Goal: Information Seeking & Learning: Learn about a topic

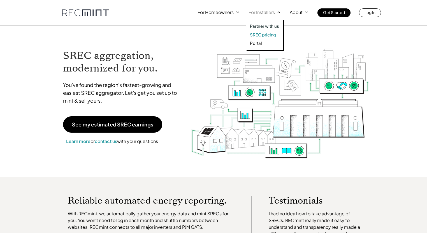
click at [261, 33] on p "SREC pricing" at bounding box center [263, 35] width 26 height 6
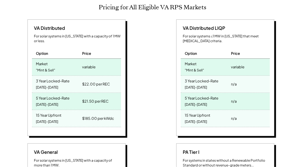
scroll to position [92, 234]
drag, startPoint x: 81, startPoint y: 109, endPoint x: 96, endPoint y: 109, distance: 15.1
click at [96, 110] on div "$185.00 per kWdc" at bounding box center [101, 118] width 40 height 17
click at [144, 76] on div "VA Distributed For solar systems in [US_STATE] with a capacity of 1 MW or less.…" at bounding box center [77, 78] width 143 height 118
drag, startPoint x: 112, startPoint y: 74, endPoint x: 82, endPoint y: 75, distance: 30.0
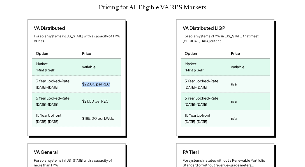
click at [82, 76] on div "$22.00 per REC" at bounding box center [101, 84] width 40 height 17
drag, startPoint x: 113, startPoint y: 109, endPoint x: 32, endPoint y: 105, distance: 81.7
click at [32, 110] on div "15 Year Upfront [DATE]-[DATE] $185.00 per kWdc" at bounding box center [76, 118] width 89 height 17
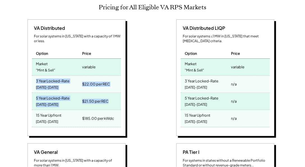
drag, startPoint x: 111, startPoint y: 92, endPoint x: 11, endPoint y: 70, distance: 102.2
click at [12, 69] on div "VA Distributed For solar systems in [US_STATE] with a capacity of 1 MW or less.…" at bounding box center [77, 78] width 143 height 118
